Goal: Task Accomplishment & Management: Use online tool/utility

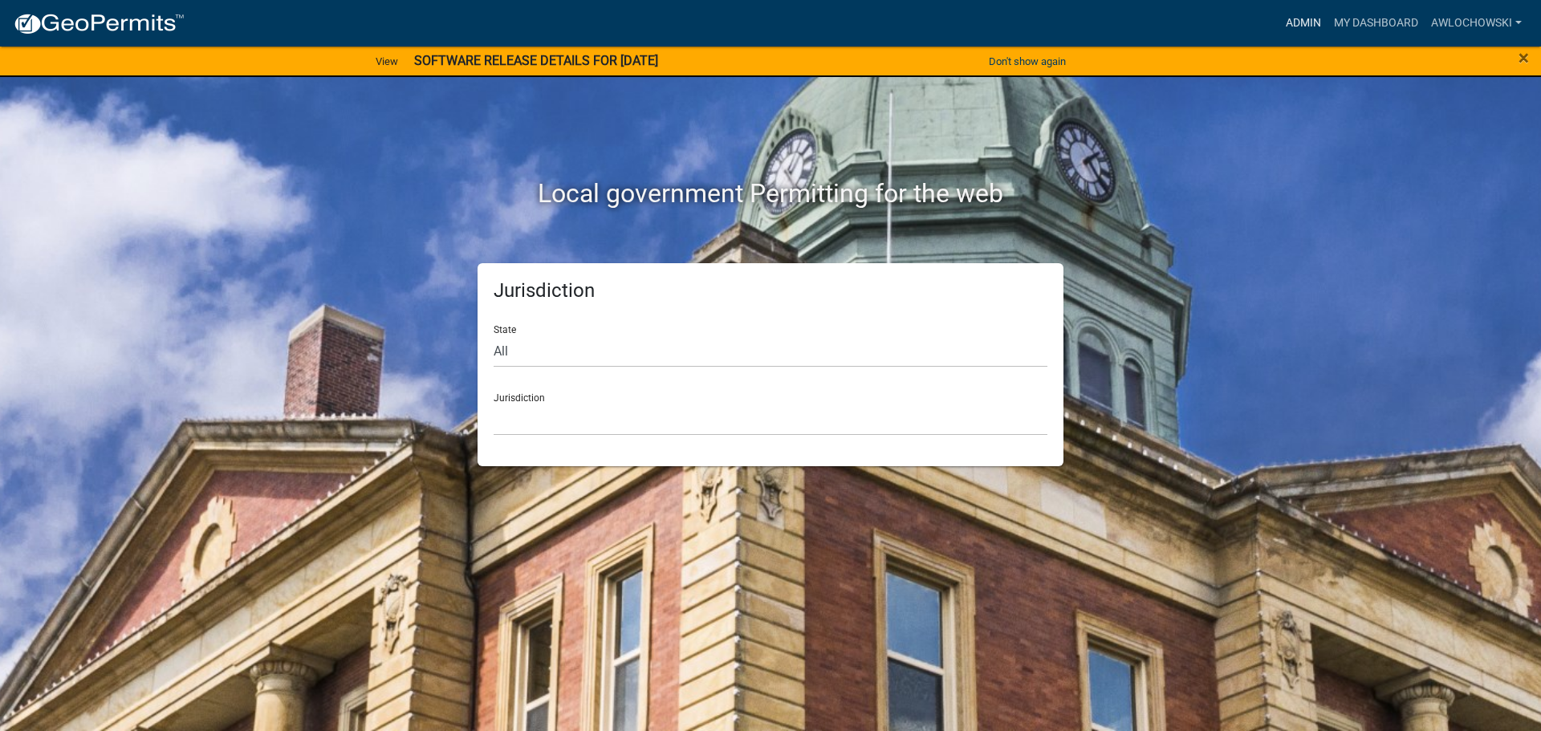
click at [1303, 22] on link "Admin" at bounding box center [1303, 23] width 48 height 30
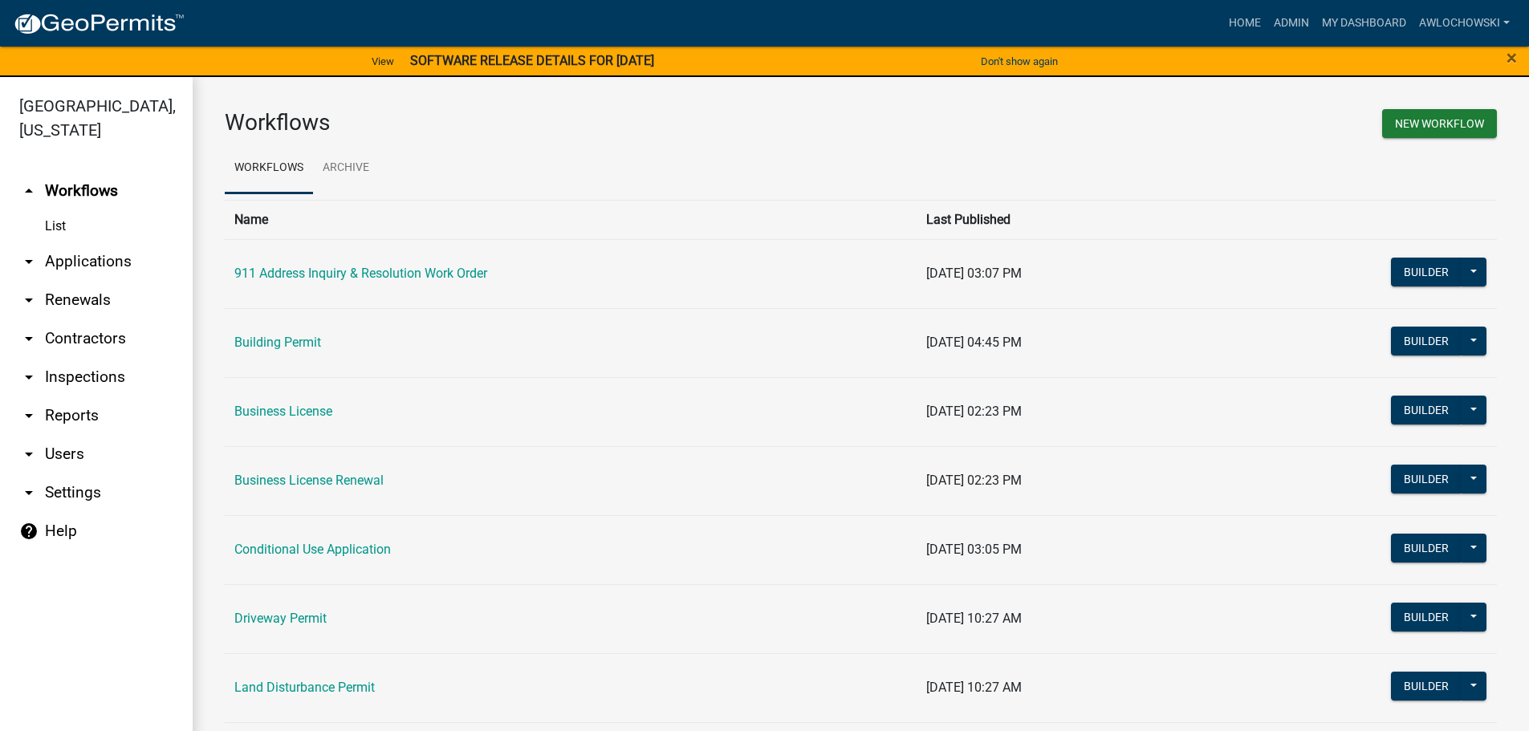
click at [101, 256] on link "arrow_drop_down Applications" at bounding box center [96, 261] width 193 height 39
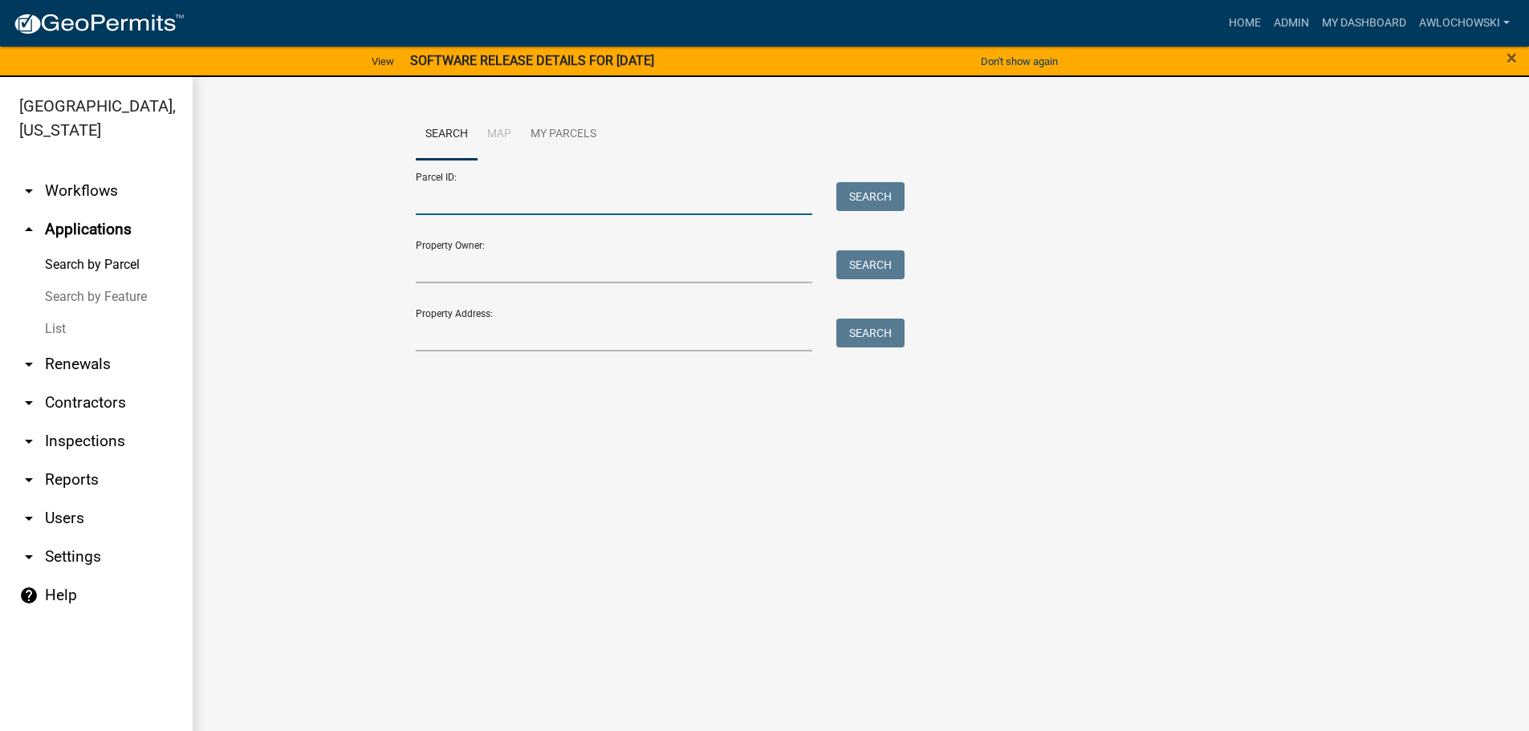
click at [422, 195] on input "Parcel ID:" at bounding box center [614, 198] width 397 height 33
type input "3052AW114"
click at [871, 193] on button "Search" at bounding box center [870, 196] width 68 height 29
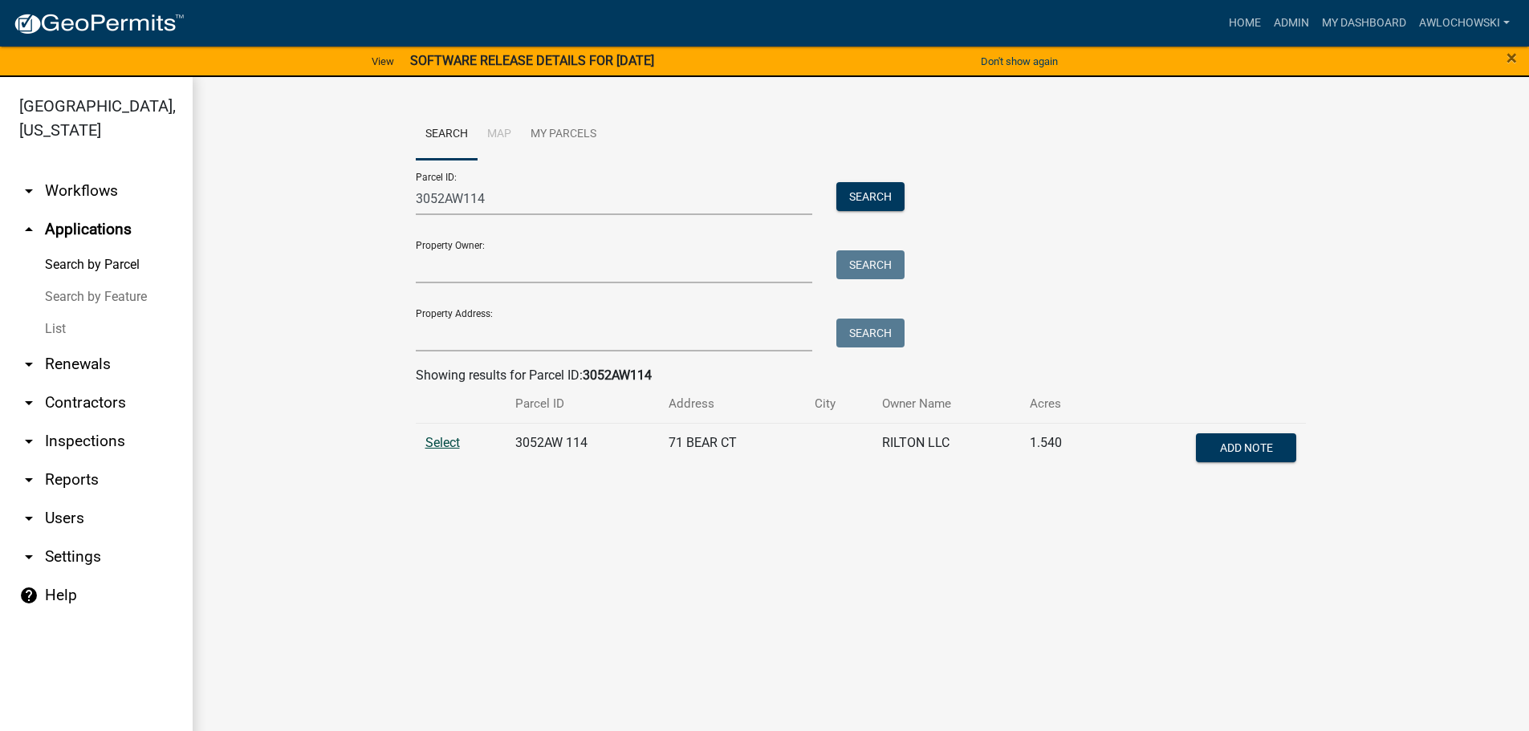
click at [437, 441] on span "Select" at bounding box center [442, 442] width 35 height 15
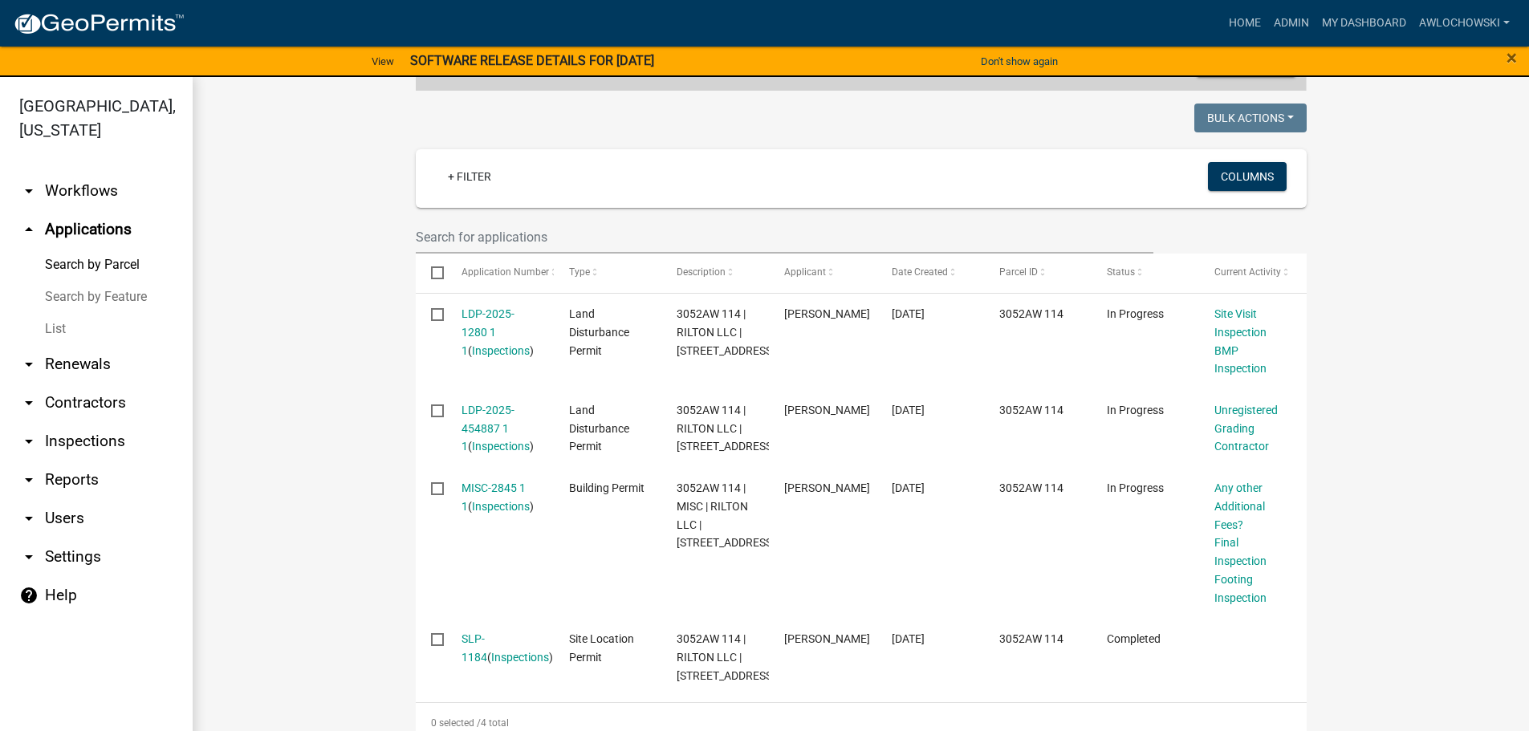
scroll to position [401, 0]
